Goal: Task Accomplishment & Management: Complete application form

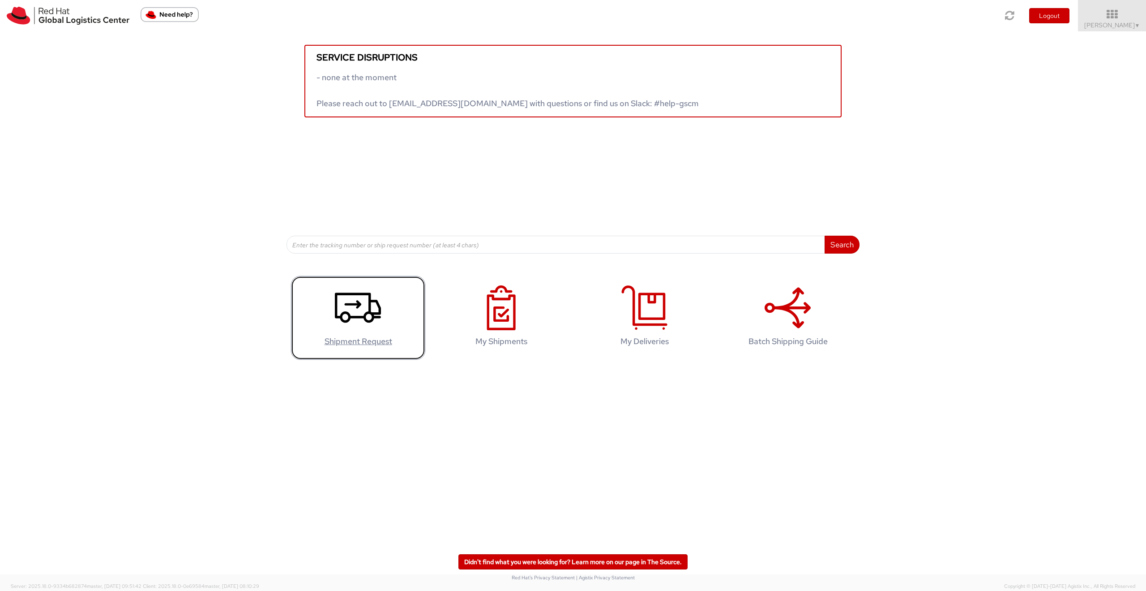
click at [355, 313] on icon at bounding box center [358, 307] width 46 height 45
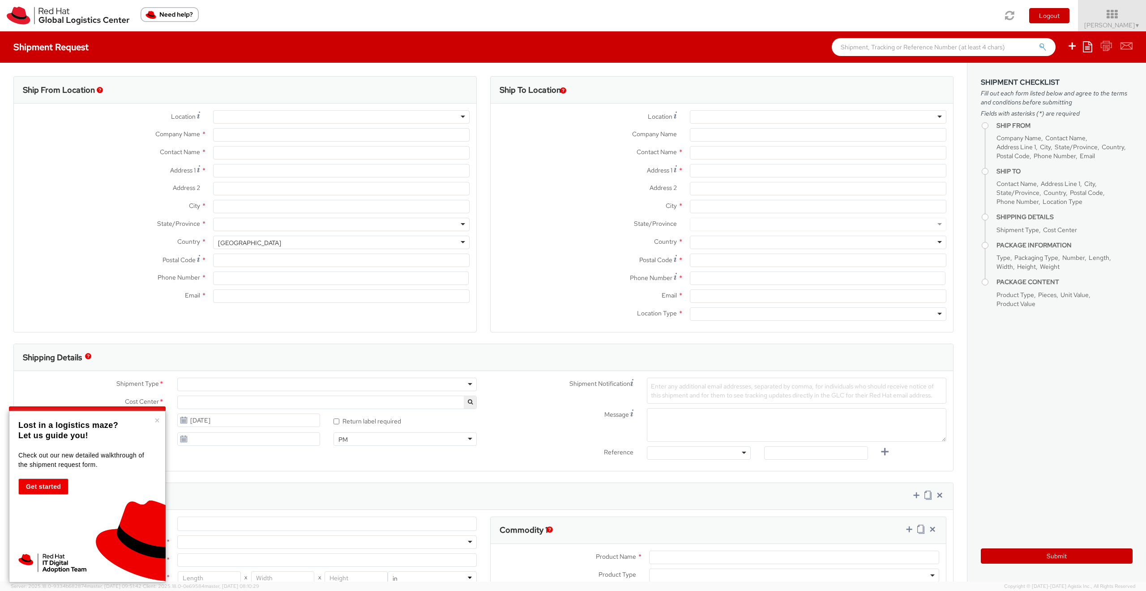
select select "467"
select select
type input "Red Hat"
type input "[PERSON_NAME]"
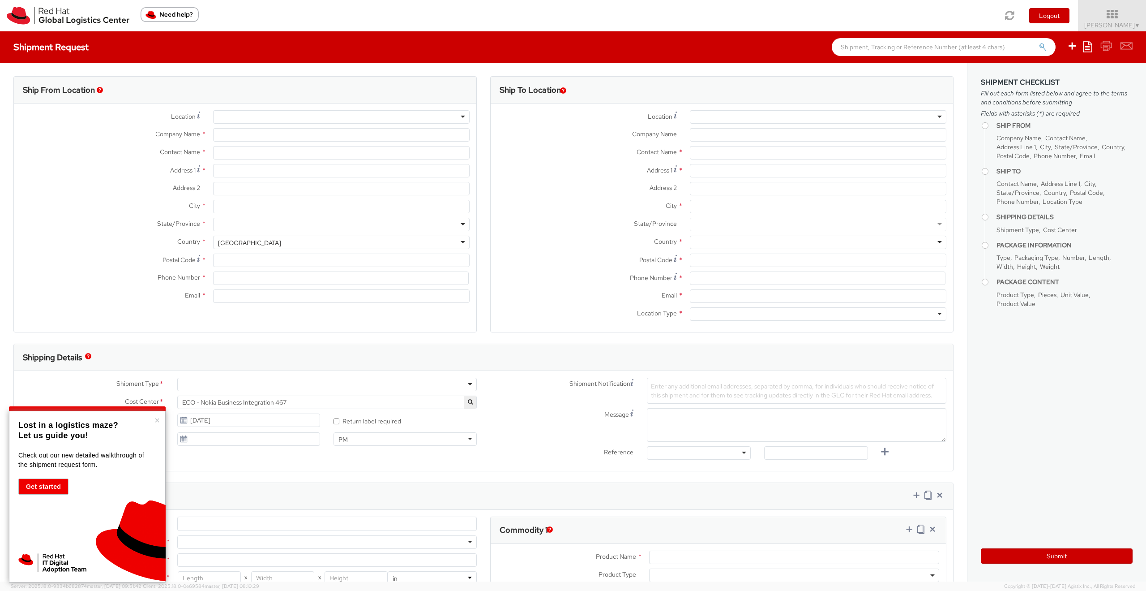
type input "4989205071200"
type input "[PERSON_NAME][EMAIL_ADDRESS][DOMAIN_NAME]"
click at [257, 170] on input "Address 1 *" at bounding box center [341, 170] width 257 height 13
click at [457, 117] on div "RH - Remote" at bounding box center [341, 116] width 257 height 13
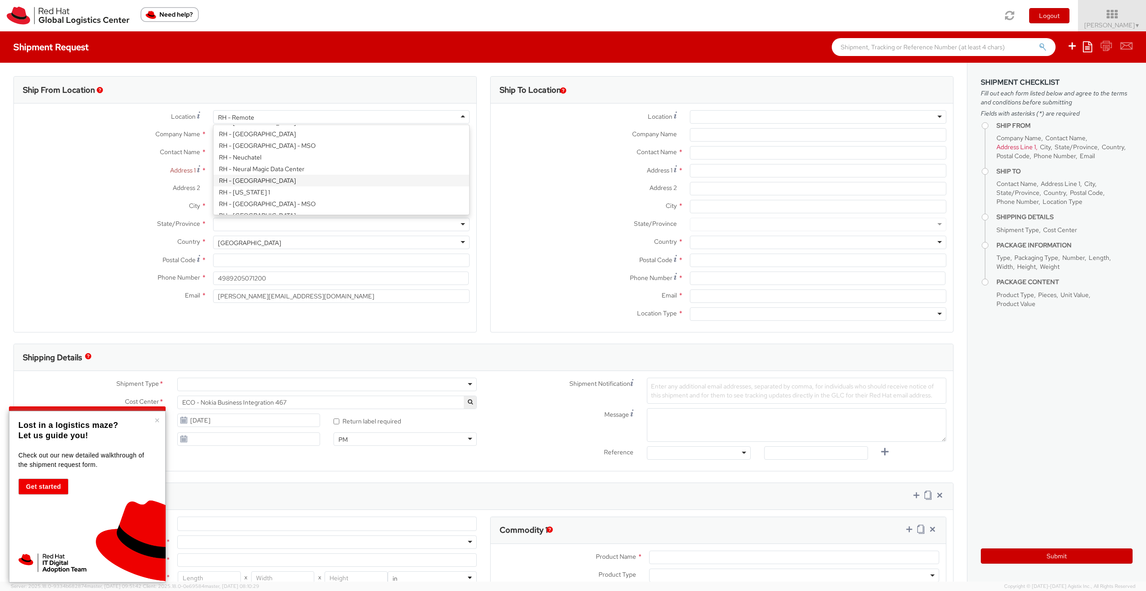
scroll to position [921, 0]
type input "Red Hat GmbH"
type input "[PERSON_NAME]-Ring 12"
type input "Technopark II"
type input "[GEOGRAPHIC_DATA]"
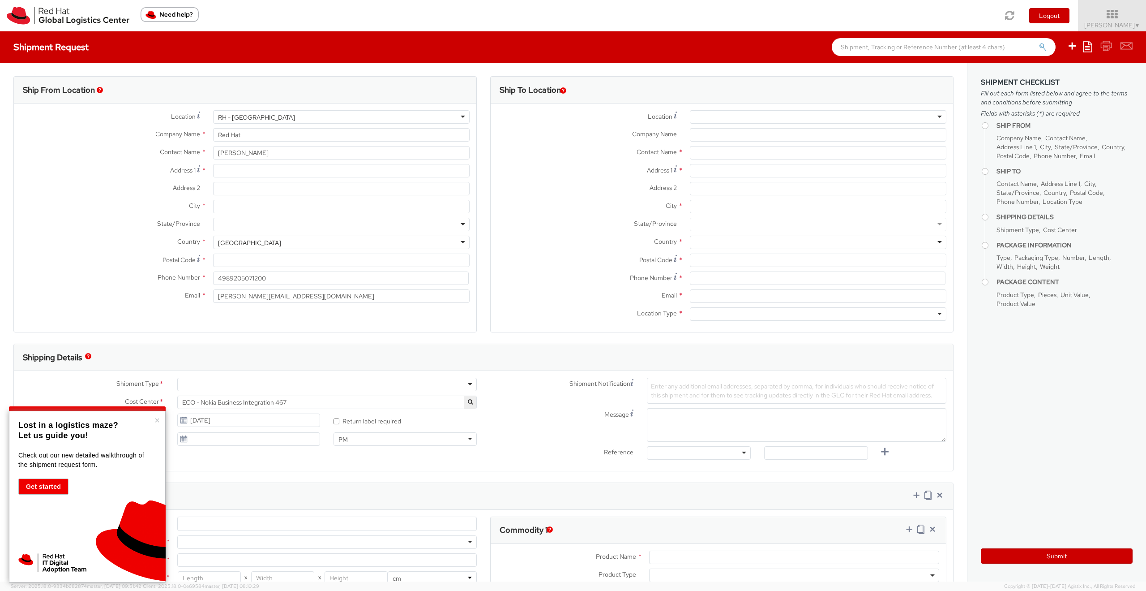
type input "85630"
type input "49 89 205071 0"
select select "CM"
select select "KGS"
click at [294, 302] on input "Email *" at bounding box center [341, 295] width 257 height 13
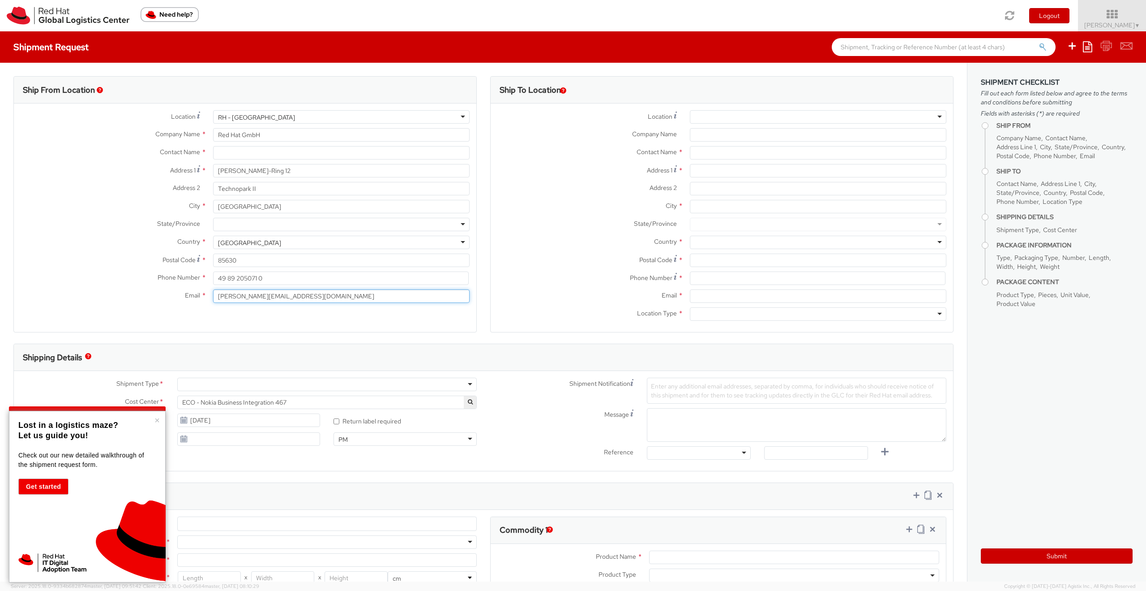
type input "[PERSON_NAME][EMAIL_ADDRESS][DOMAIN_NAME]"
click at [262, 150] on input "text" at bounding box center [341, 152] width 257 height 13
type input "[PERSON_NAME]"
click at [696, 114] on div at bounding box center [818, 116] width 257 height 13
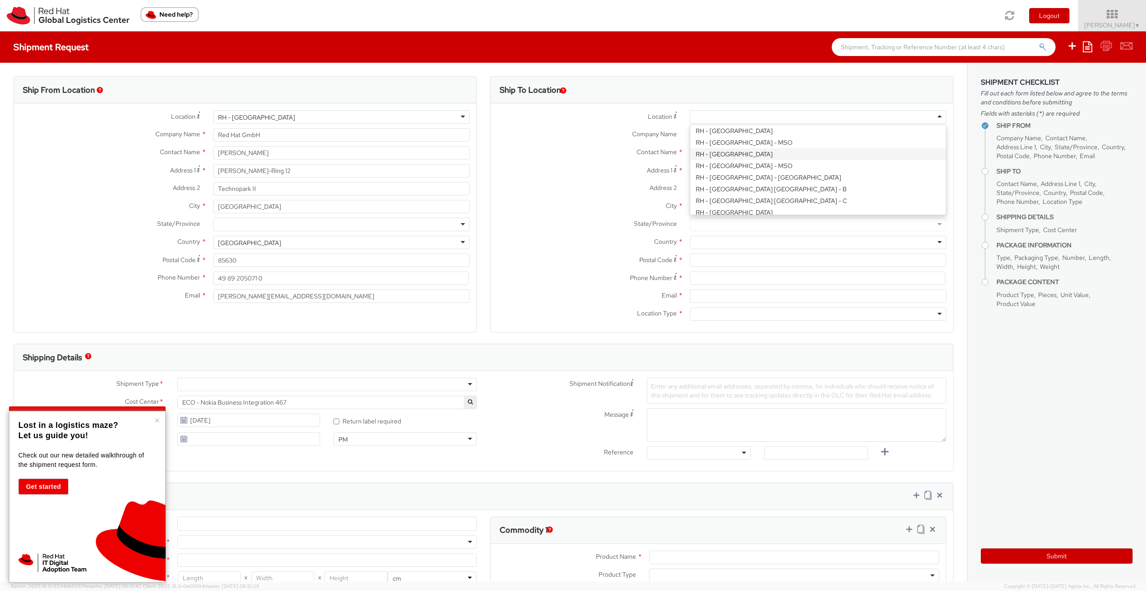
scroll to position [242, 0]
type input "Red Hat Czech s.r.o."
type input "Purkynova 647/111"
type input "[GEOGRAPHIC_DATA]"
type input "621 00"
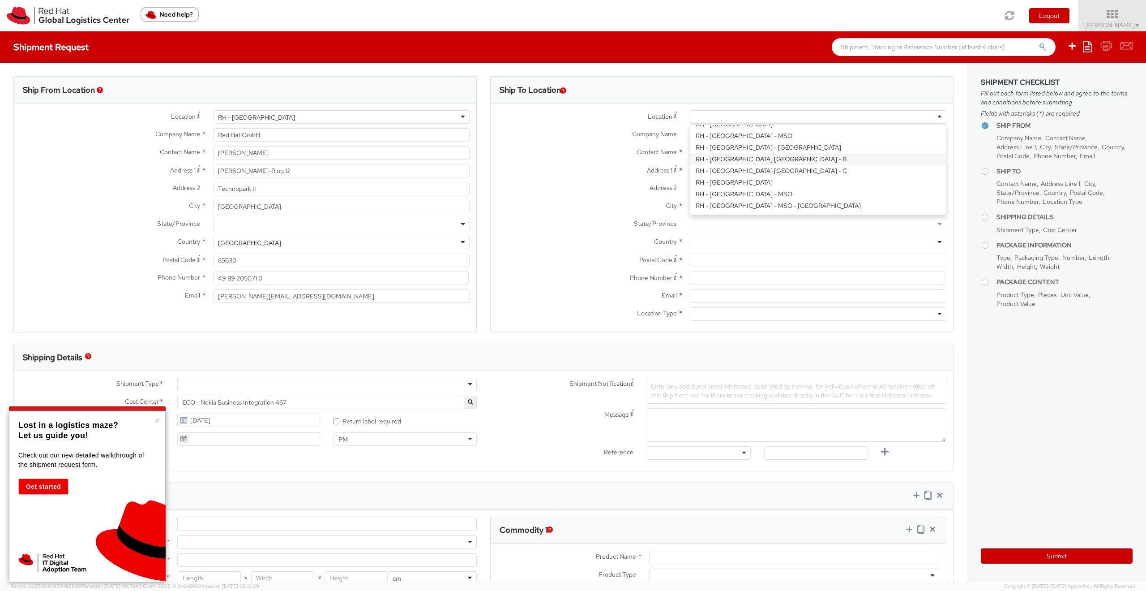
type input "420 532 294 555"
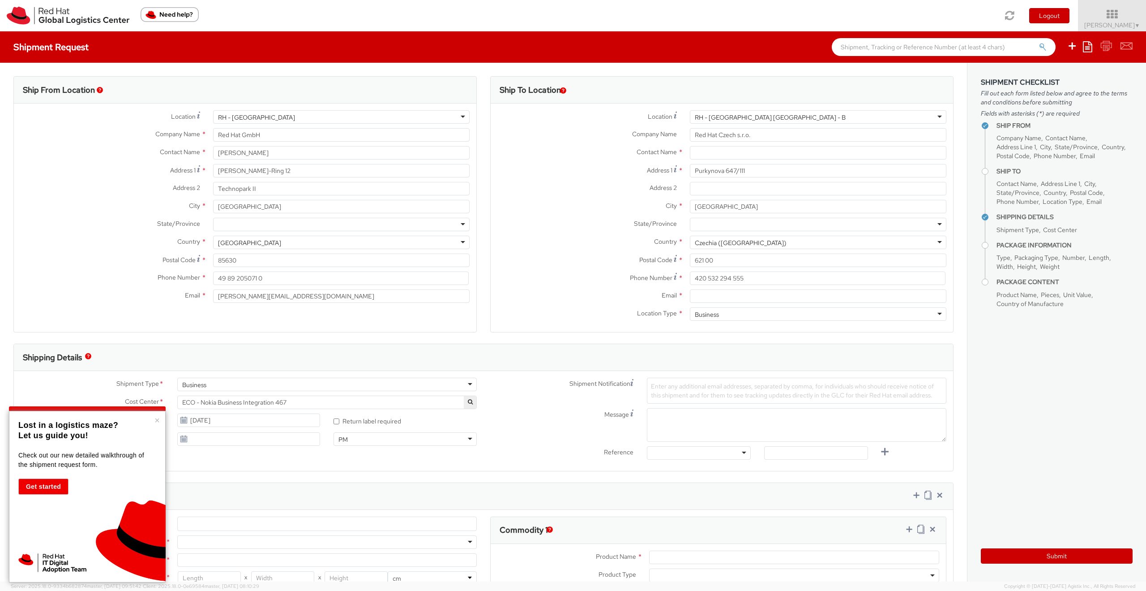
drag, startPoint x: 156, startPoint y: 386, endPoint x: 68, endPoint y: 448, distance: 107.9
click at [719, 150] on input "text" at bounding box center [818, 152] width 257 height 13
